Goal: Task Accomplishment & Management: Use online tool/utility

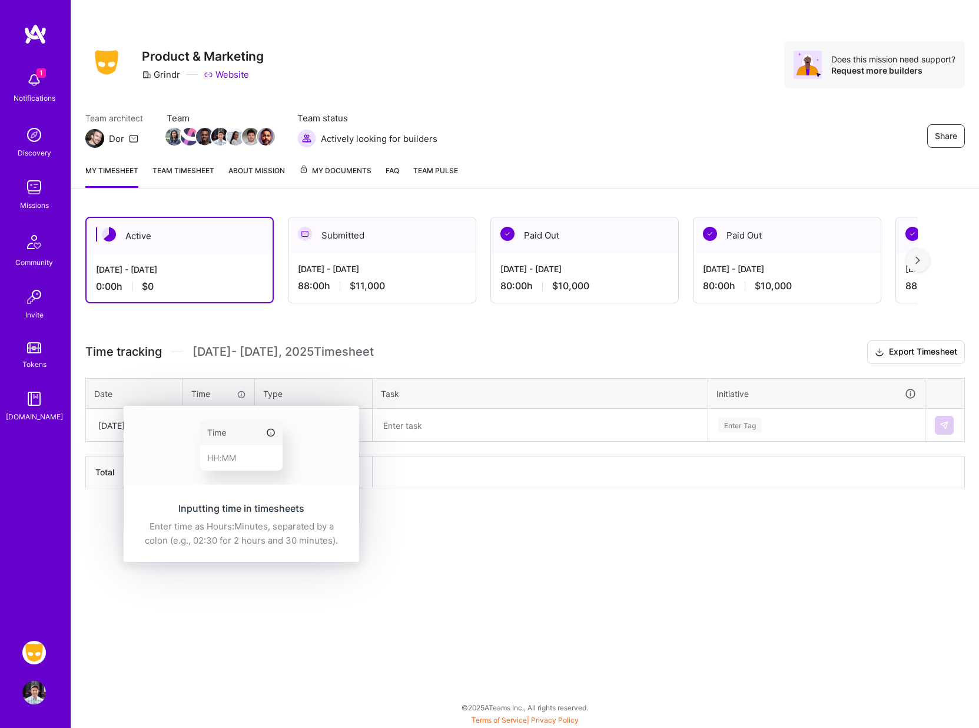
click at [215, 430] on img at bounding box center [242, 445] width 236 height 79
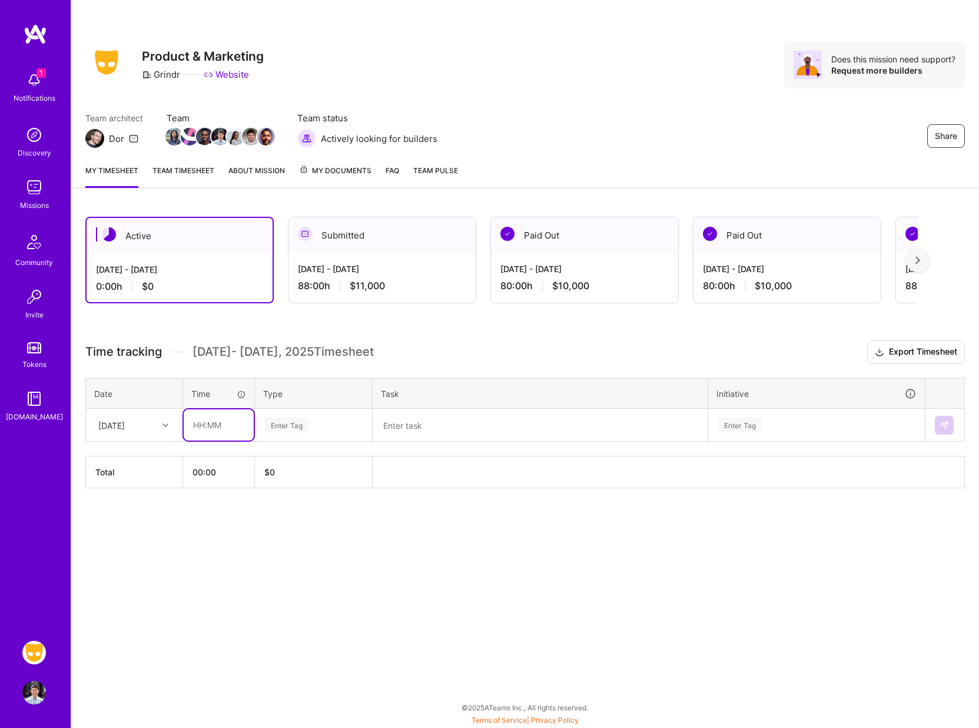
click at [215, 425] on input "text" at bounding box center [219, 424] width 70 height 31
type input "08:00"
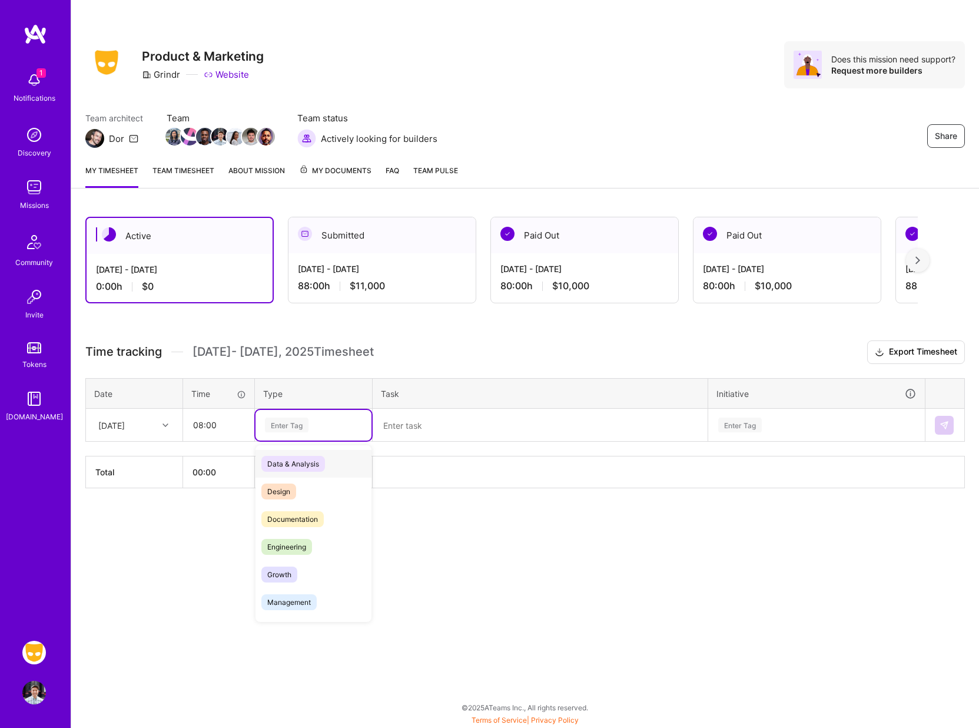
click at [291, 427] on div "Enter Tag" at bounding box center [287, 425] width 44 height 18
click at [287, 490] on span "Marketing" at bounding box center [283, 493] width 45 height 16
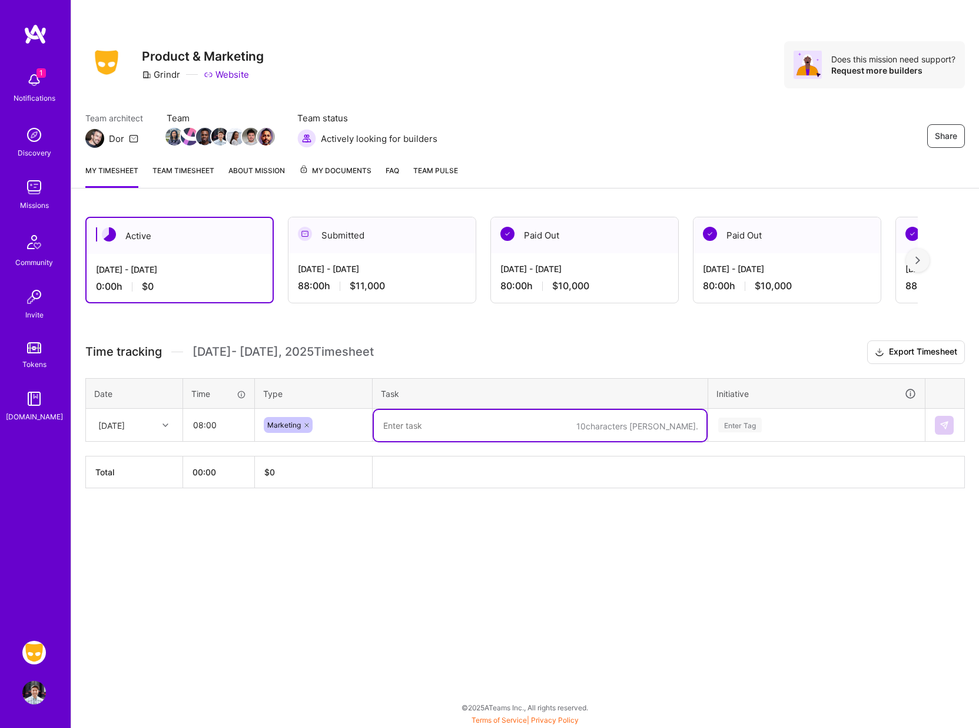
click at [392, 423] on textarea at bounding box center [540, 425] width 333 height 31
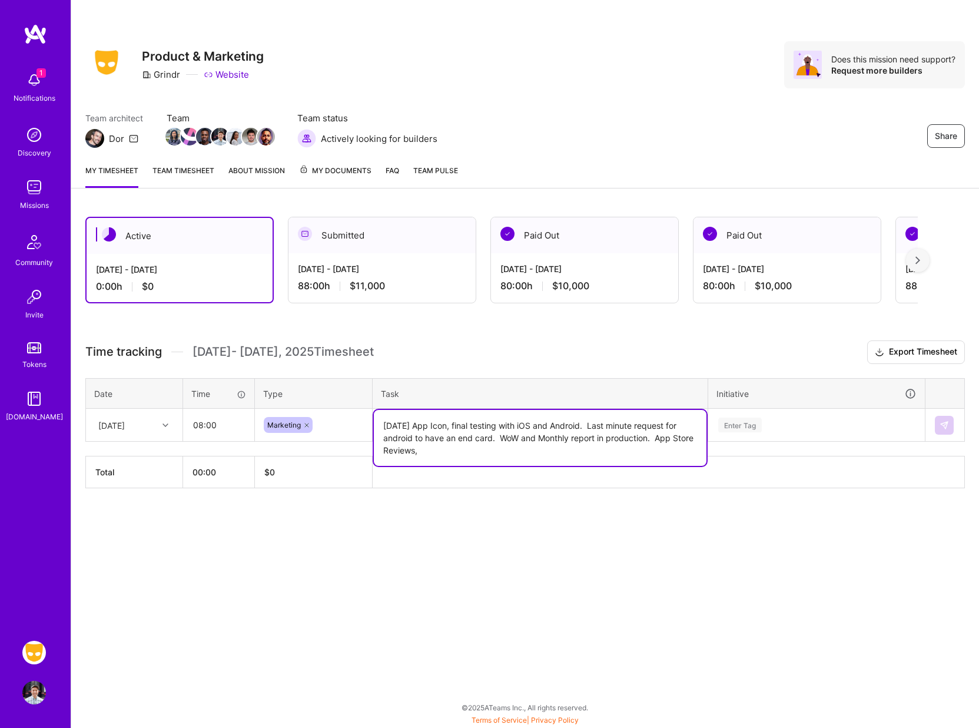
click at [594, 426] on textarea "[DATE] App Icon, final testing with iOS and Android. Last minute request for an…" at bounding box center [540, 438] width 333 height 56
click at [542, 450] on textarea "[DATE] App Icon, final testing with iOS and Android. In-App Event creatives bei…" at bounding box center [540, 438] width 333 height 56
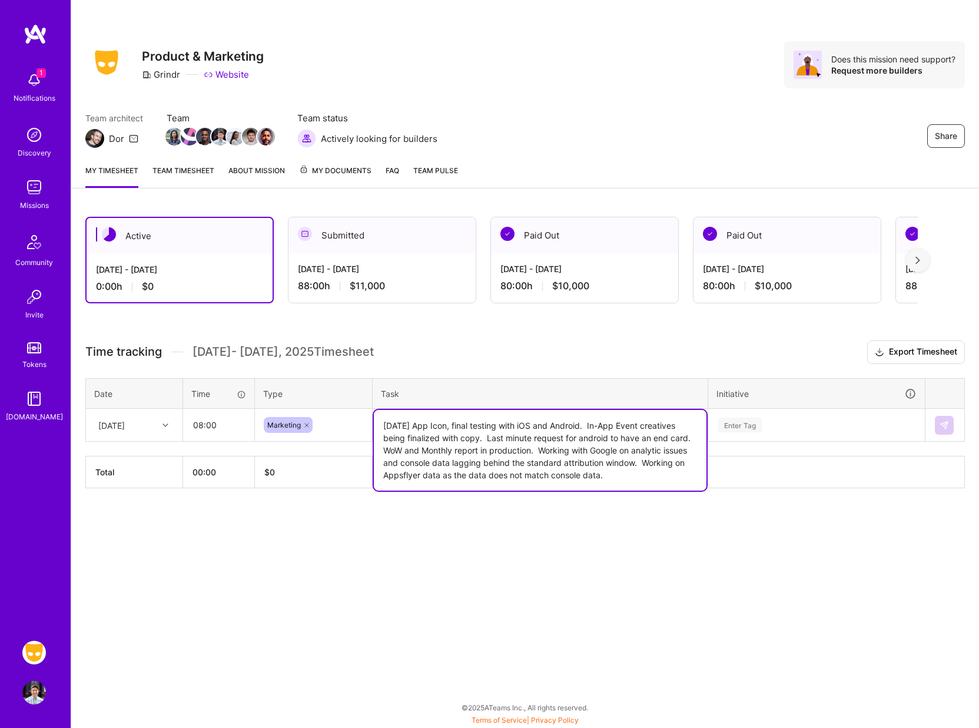
type textarea "[DATE] App Icon, final testing with iOS and Android. In-App Event creatives bei…"
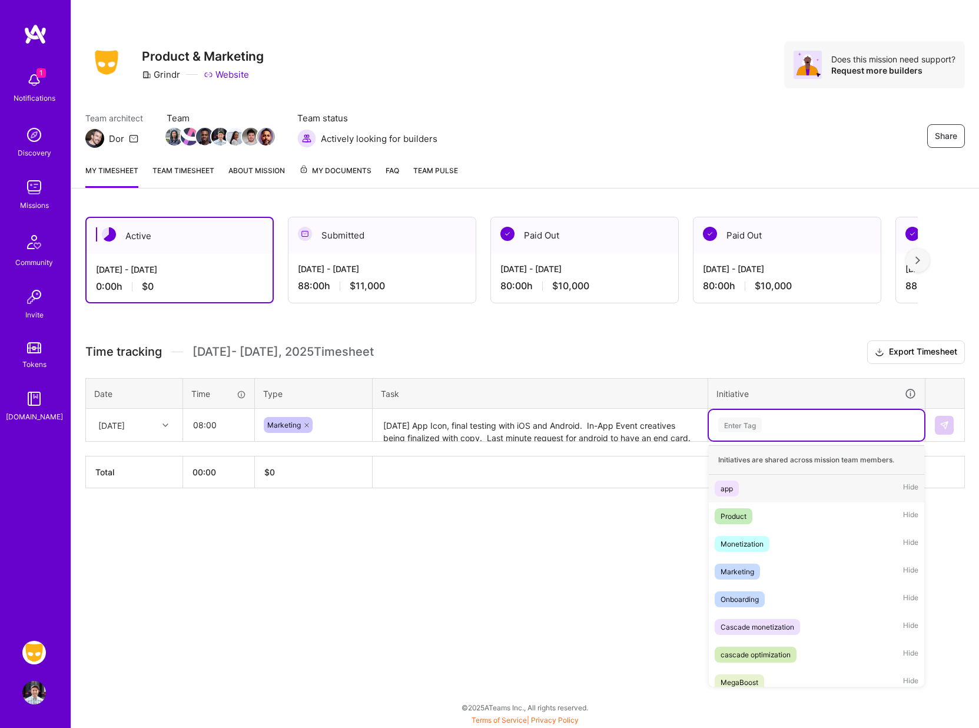
click at [748, 435] on div "Enter Tag" at bounding box center [816, 425] width 215 height 31
click at [728, 489] on div "app" at bounding box center [727, 488] width 12 height 12
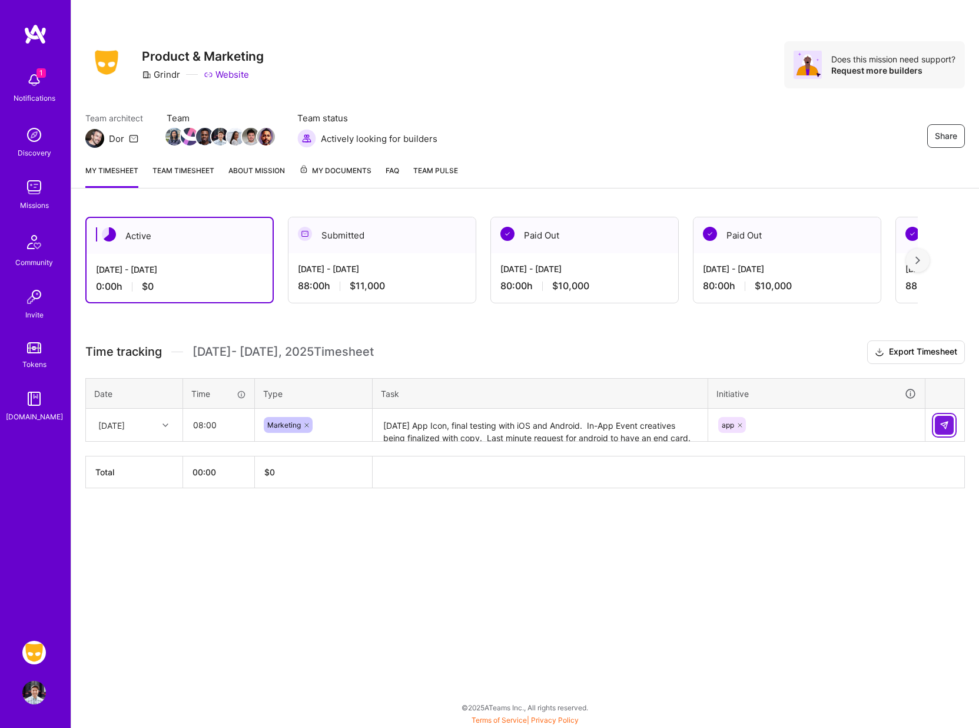
click at [943, 421] on img at bounding box center [944, 424] width 9 height 9
